Goal: Task Accomplishment & Management: Use online tool/utility

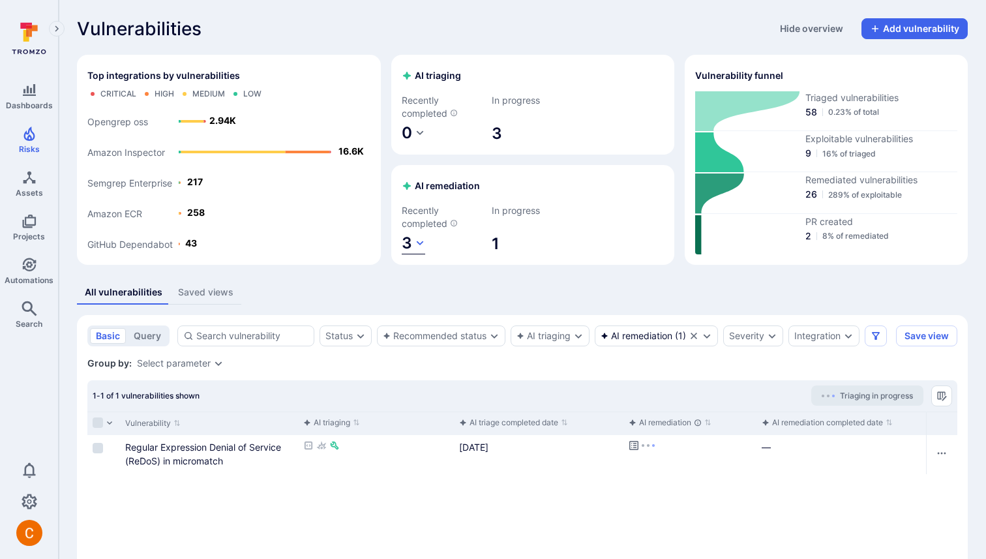
click at [417, 241] on icon "button" at bounding box center [420, 243] width 7 height 5
click at [428, 198] on div at bounding box center [493, 279] width 986 height 559
click at [419, 251] on button "3" at bounding box center [413, 244] width 23 height 22
click at [447, 157] on div at bounding box center [493, 279] width 986 height 559
click at [694, 333] on icon "Clear selection" at bounding box center [693, 335] width 10 height 10
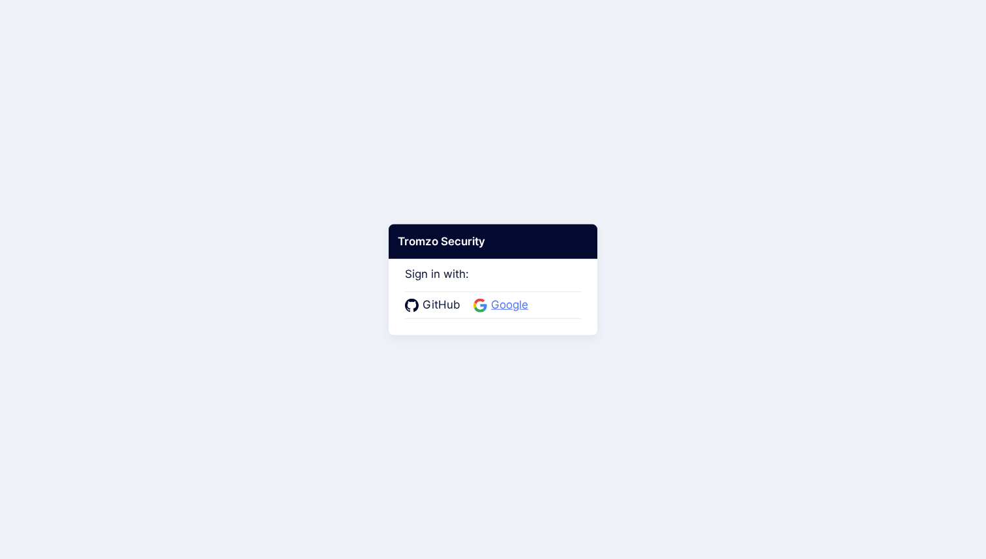
click at [493, 299] on span "Google" at bounding box center [509, 305] width 45 height 17
